Goal: Task Accomplishment & Management: Use online tool/utility

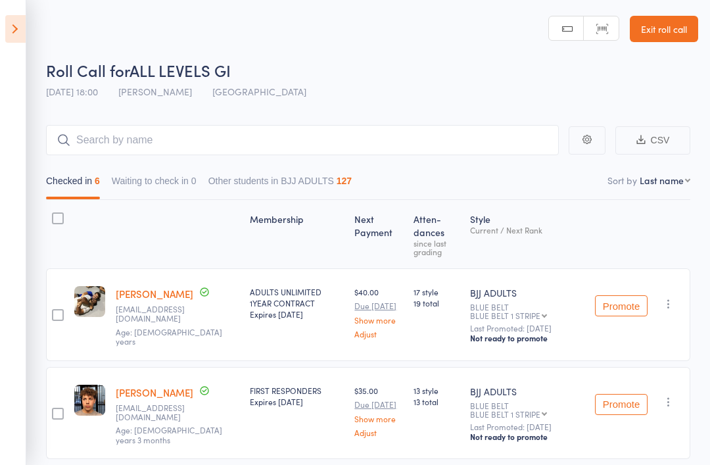
click at [11, 33] on icon at bounding box center [15, 29] width 20 height 28
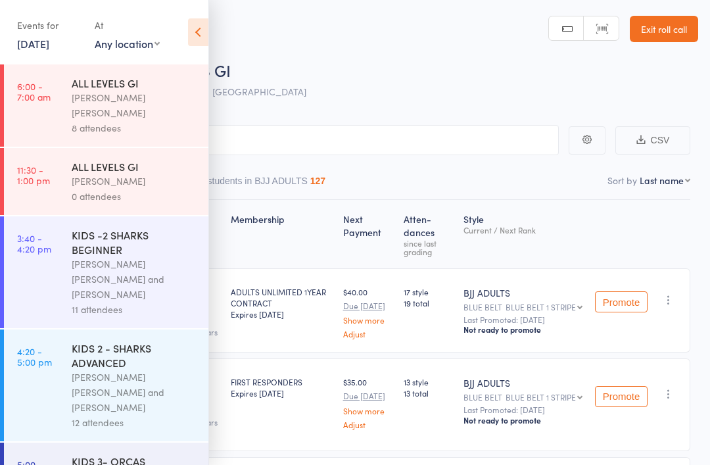
click at [41, 47] on link "[DATE]" at bounding box center [33, 43] width 32 height 14
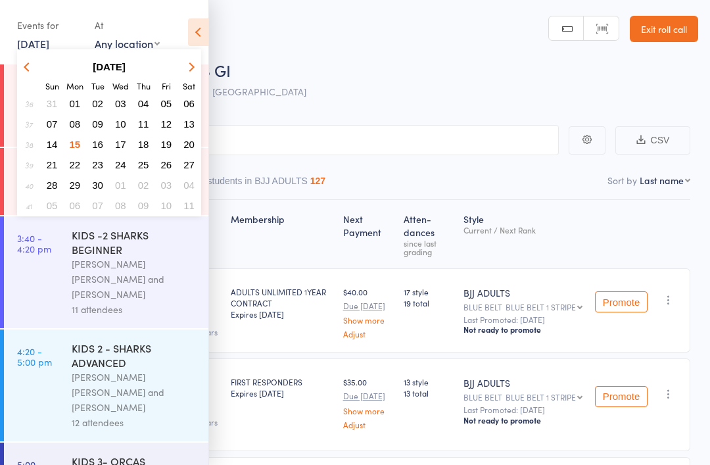
click at [79, 143] on span "15" at bounding box center [75, 144] width 11 height 11
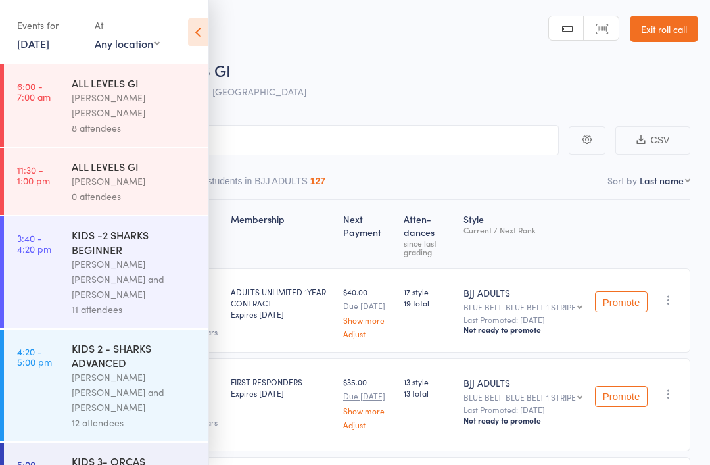
click at [116, 103] on div "[PERSON_NAME] [PERSON_NAME]" at bounding box center [134, 105] width 125 height 30
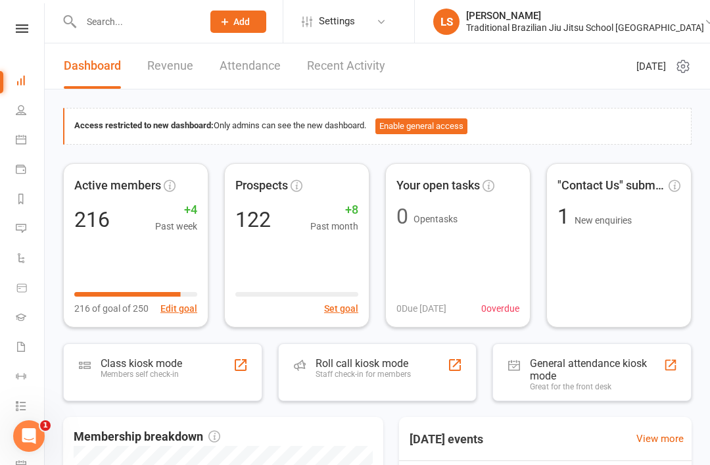
click at [143, 369] on div "Members self check-in" at bounding box center [141, 373] width 81 height 9
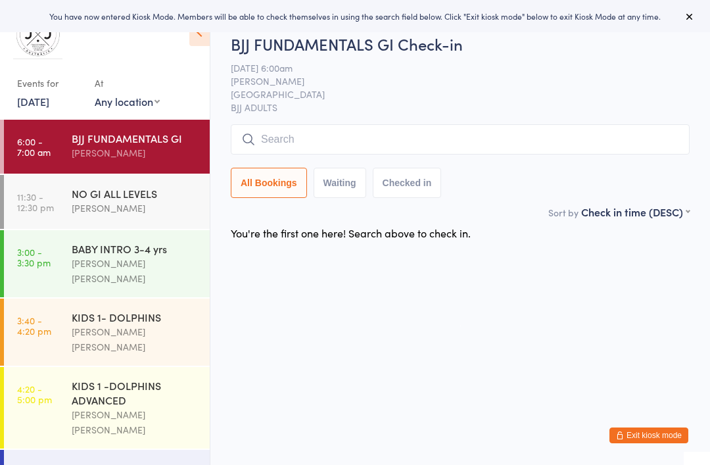
click at [334, 139] on input "search" at bounding box center [460, 139] width 459 height 30
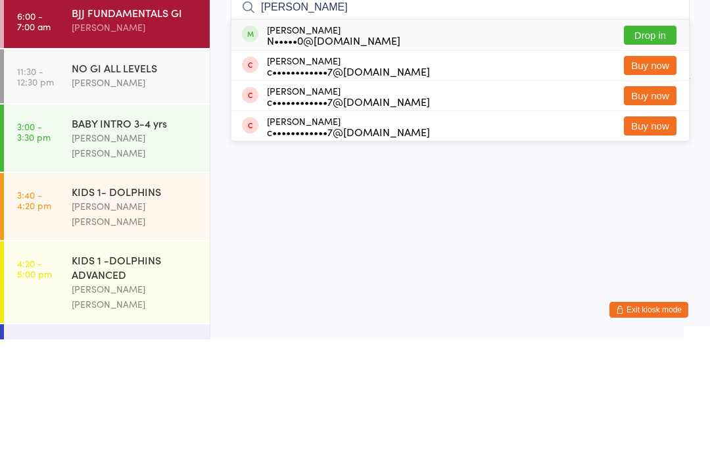
type input "[PERSON_NAME]"
click at [652, 151] on button "Drop in" at bounding box center [649, 160] width 53 height 19
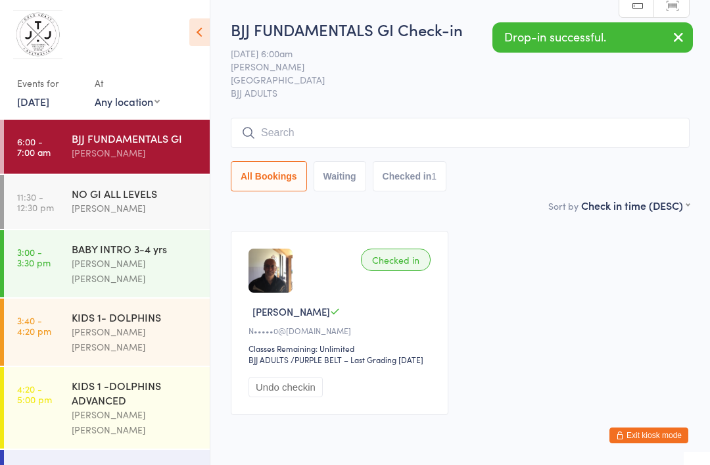
click at [496, 135] on input "search" at bounding box center [460, 133] width 459 height 30
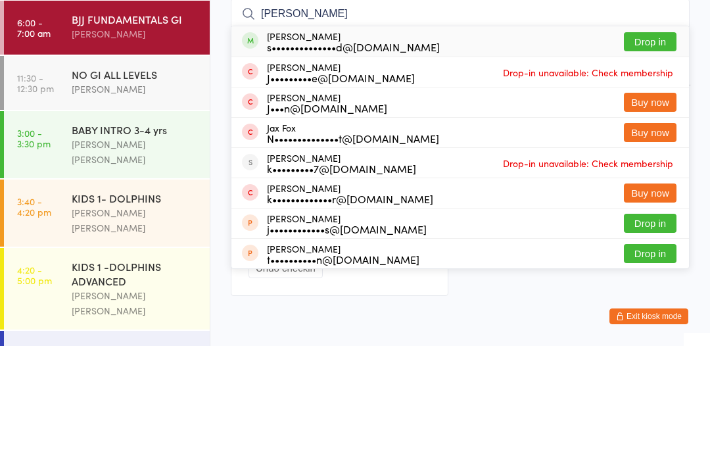
type input "[PERSON_NAME]"
click at [447, 145] on div "[PERSON_NAME] s••••••••••••••d@[DOMAIN_NAME] Drop in" at bounding box center [459, 160] width 457 height 30
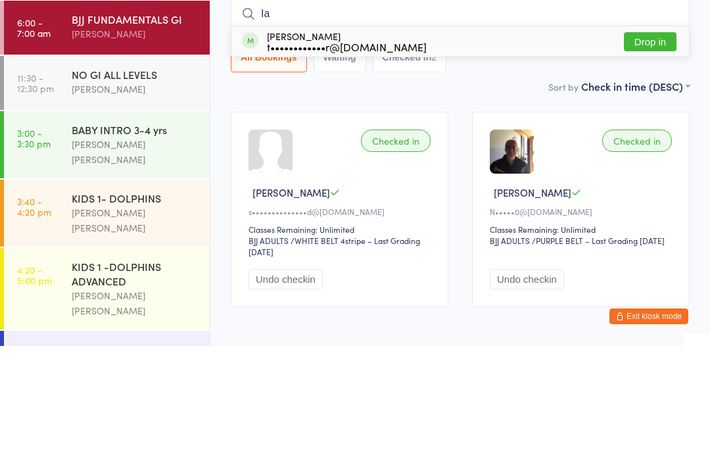
type input "Ia"
click at [293, 160] on div "t••••••••••••r@[DOMAIN_NAME]" at bounding box center [347, 165] width 160 height 11
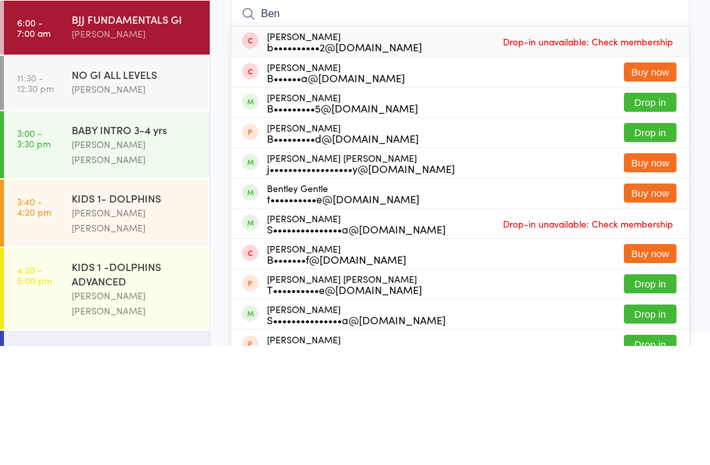
type input "Ben"
click at [664, 212] on button "Drop in" at bounding box center [649, 221] width 53 height 19
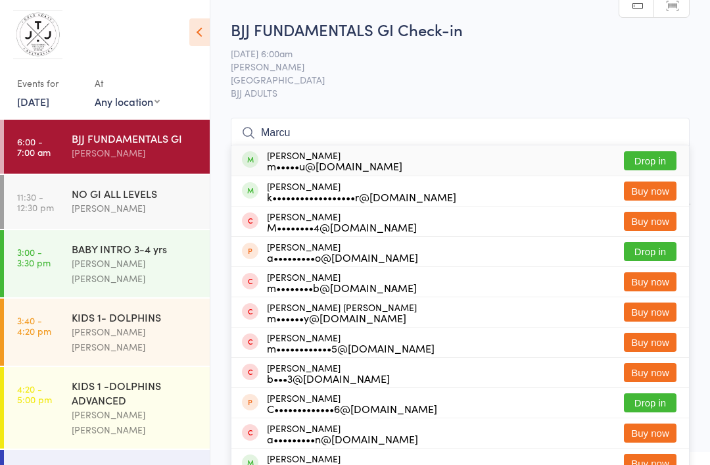
type input "Marcu"
click at [648, 160] on button "Drop in" at bounding box center [649, 160] width 53 height 19
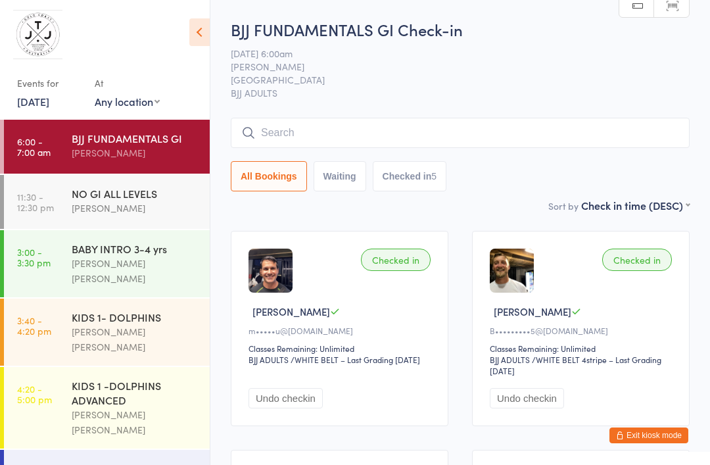
click at [579, 143] on input "search" at bounding box center [460, 133] width 459 height 30
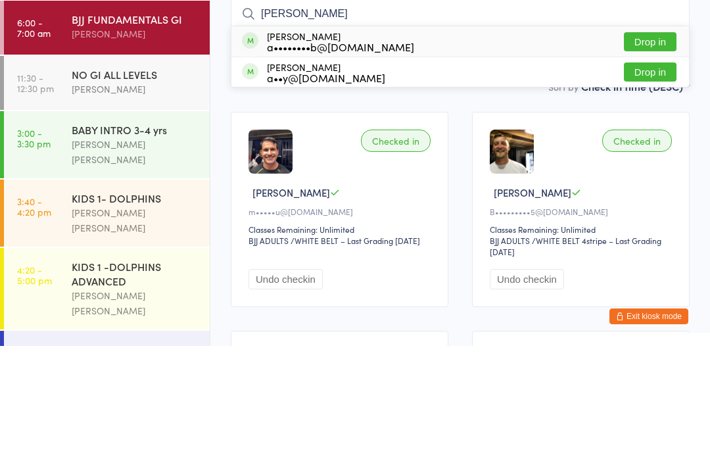
type input "[PERSON_NAME]"
click at [657, 151] on button "Drop in" at bounding box center [649, 160] width 53 height 19
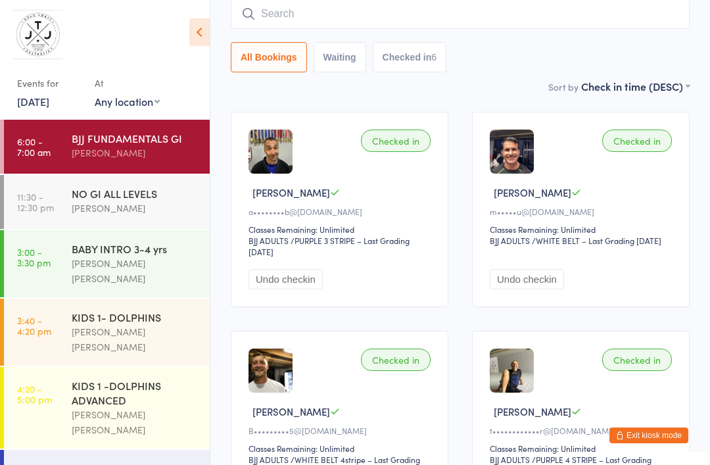
click at [486, 24] on input "search" at bounding box center [460, 14] width 459 height 30
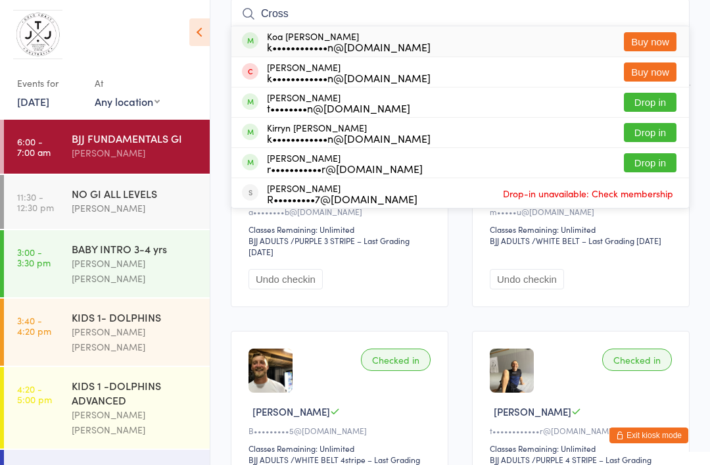
type input "Cross"
click at [646, 106] on button "Drop in" at bounding box center [649, 102] width 53 height 19
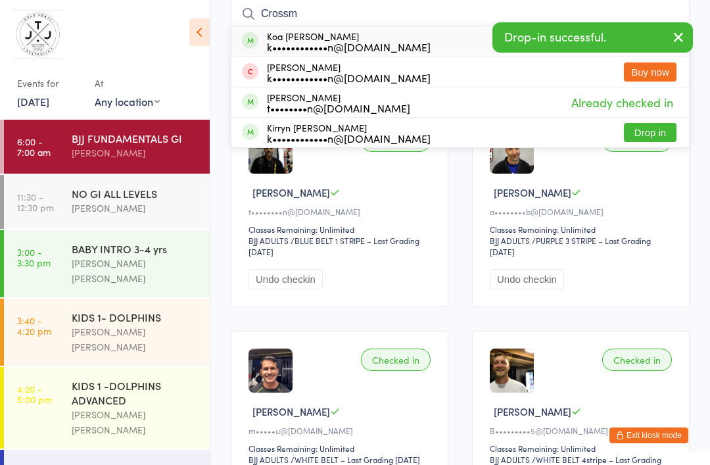
type input "Crossm"
click at [654, 126] on button "Drop in" at bounding box center [649, 132] width 53 height 19
